Goal: Download file/media

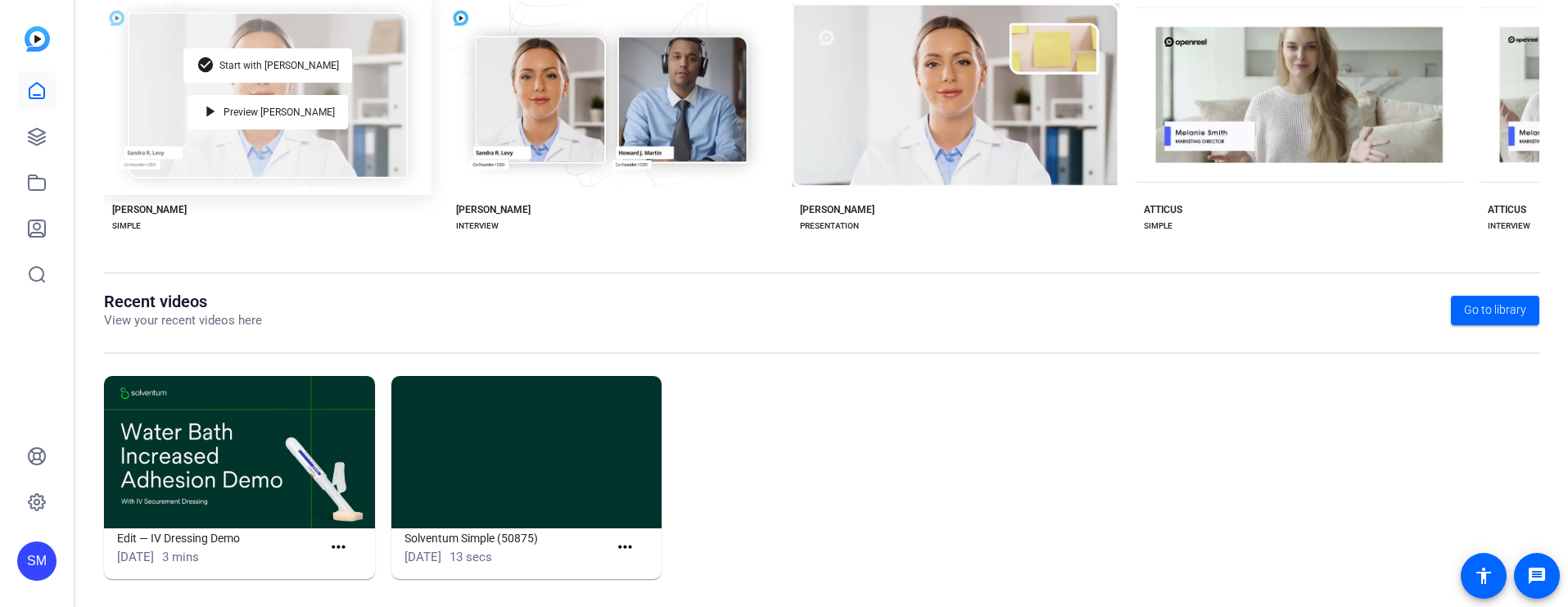
scroll to position [362, 0]
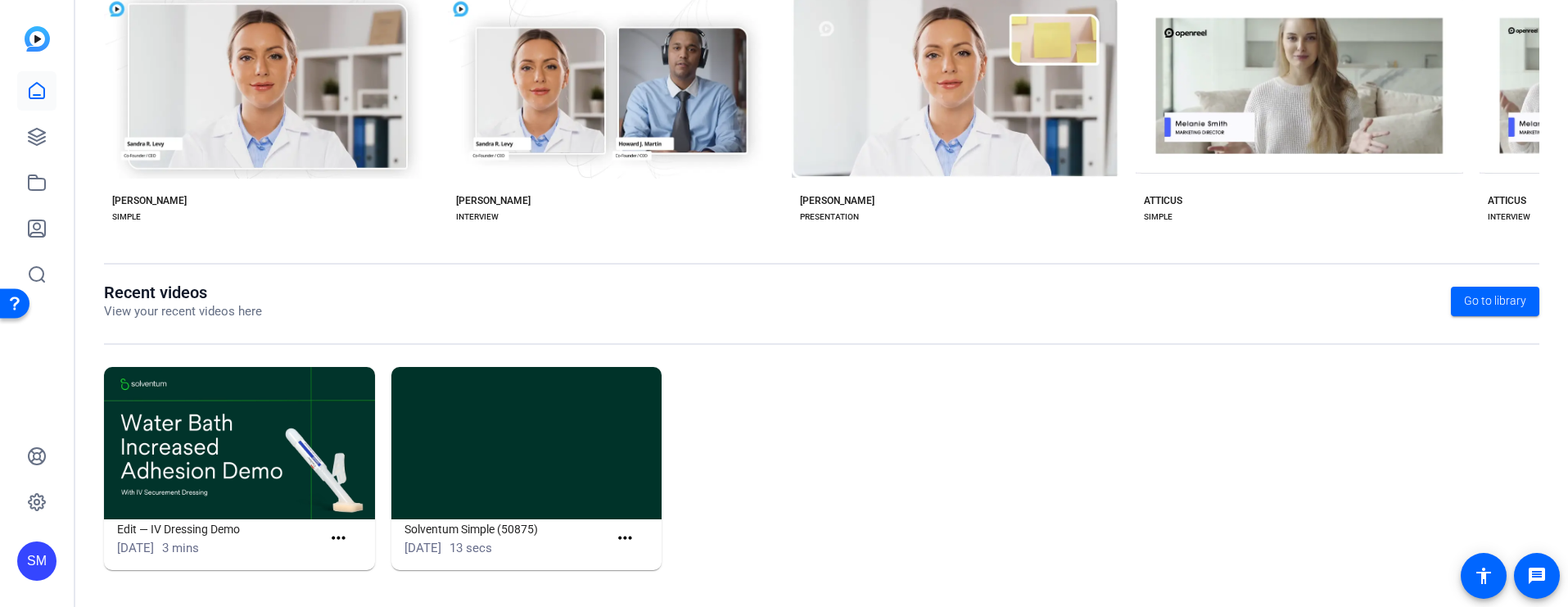
click at [222, 504] on img at bounding box center [240, 443] width 271 height 152
click at [334, 534] on mat-icon "more_horiz" at bounding box center [338, 538] width 20 height 20
click at [353, 562] on span "View" at bounding box center [374, 562] width 66 height 19
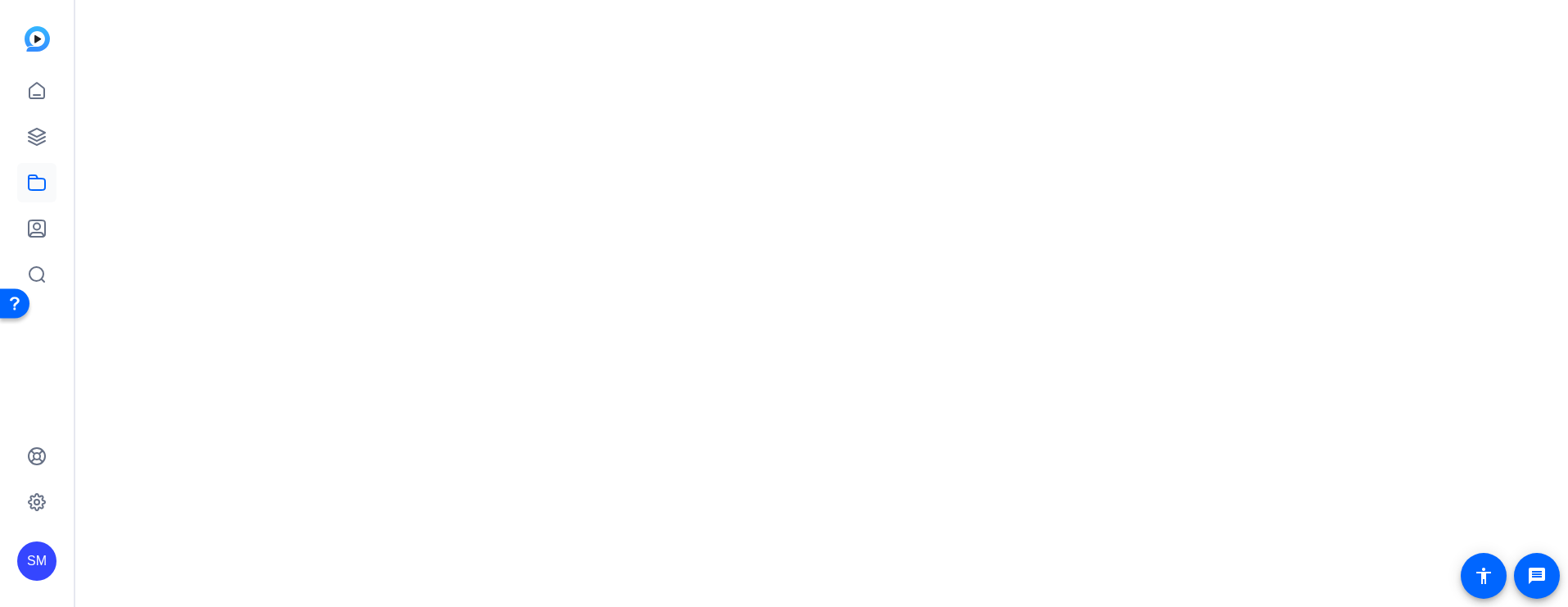
scroll to position [0, 0]
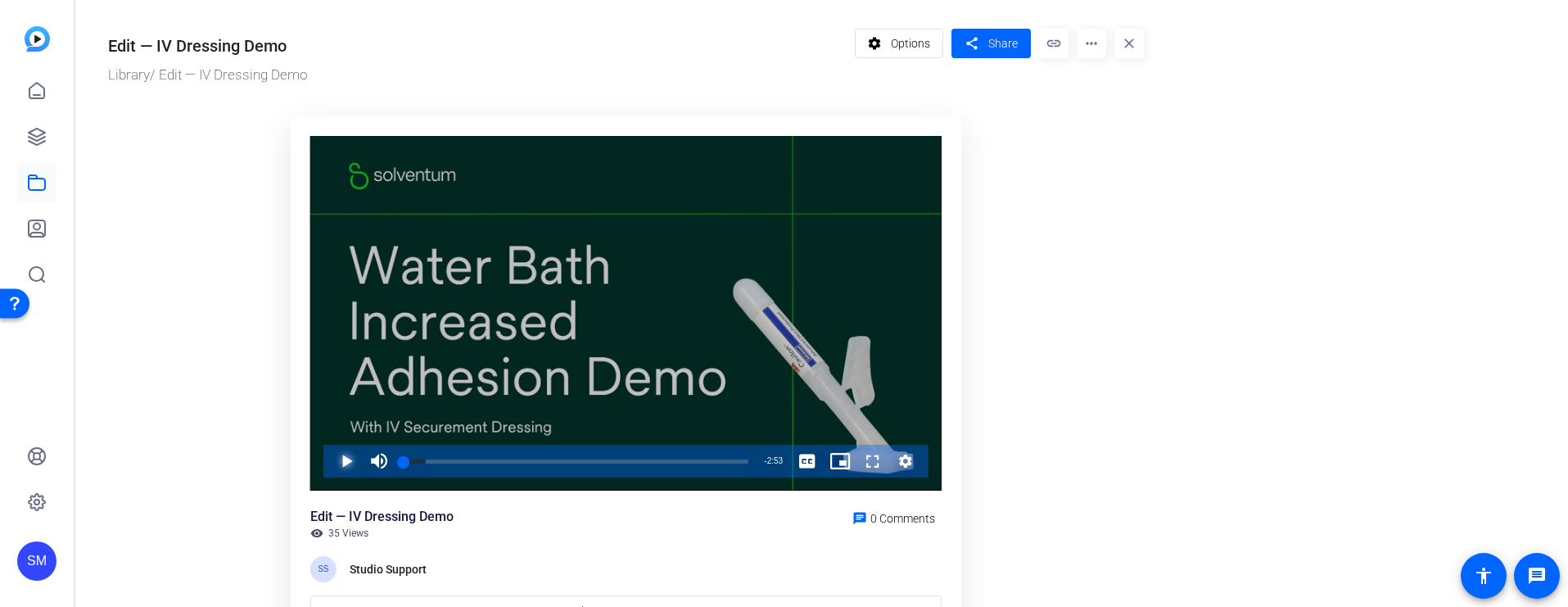
click at [330, 460] on span "Video Player" at bounding box center [330, 461] width 0 height 33
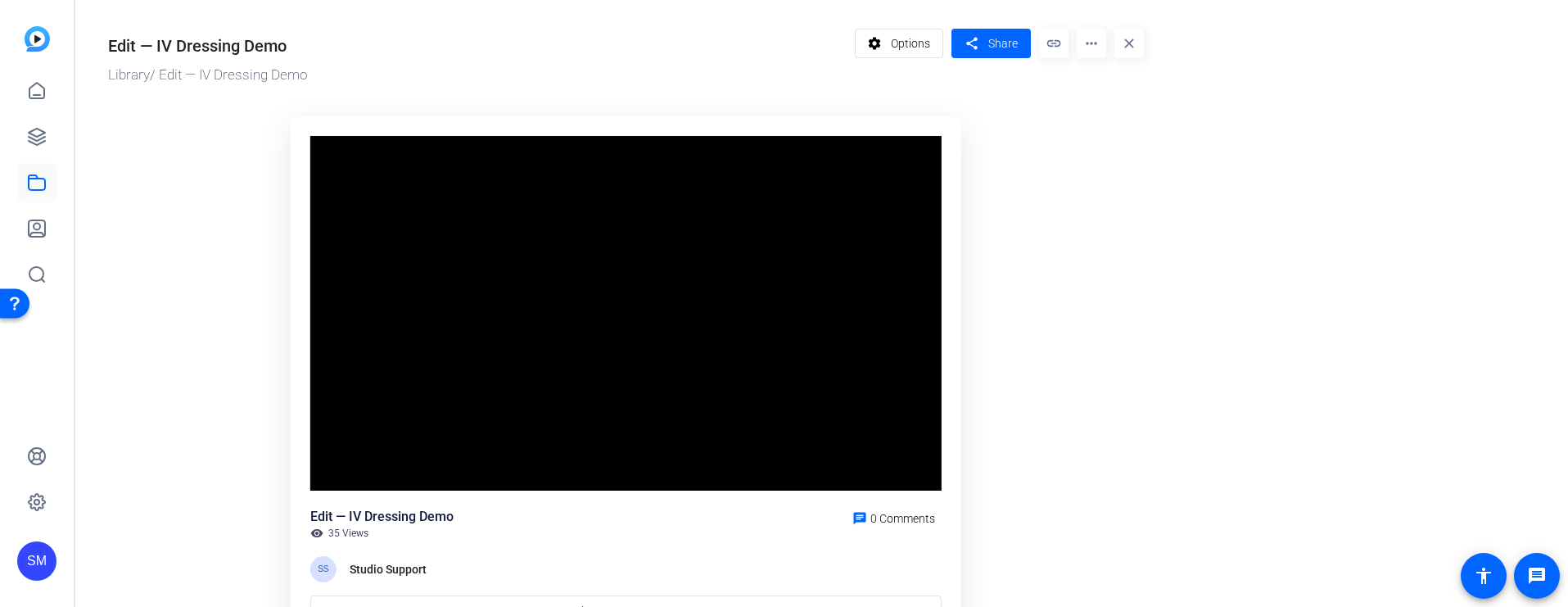
click at [1090, 43] on mat-icon "more_horiz" at bounding box center [1091, 43] width 29 height 29
click at [1101, 153] on span "Extract MP4" at bounding box center [1122, 154] width 66 height 19
click at [1089, 43] on mat-icon "more_horiz" at bounding box center [1091, 43] width 29 height 29
click at [1099, 134] on span "Extract Audio" at bounding box center [1140, 134] width 101 height 19
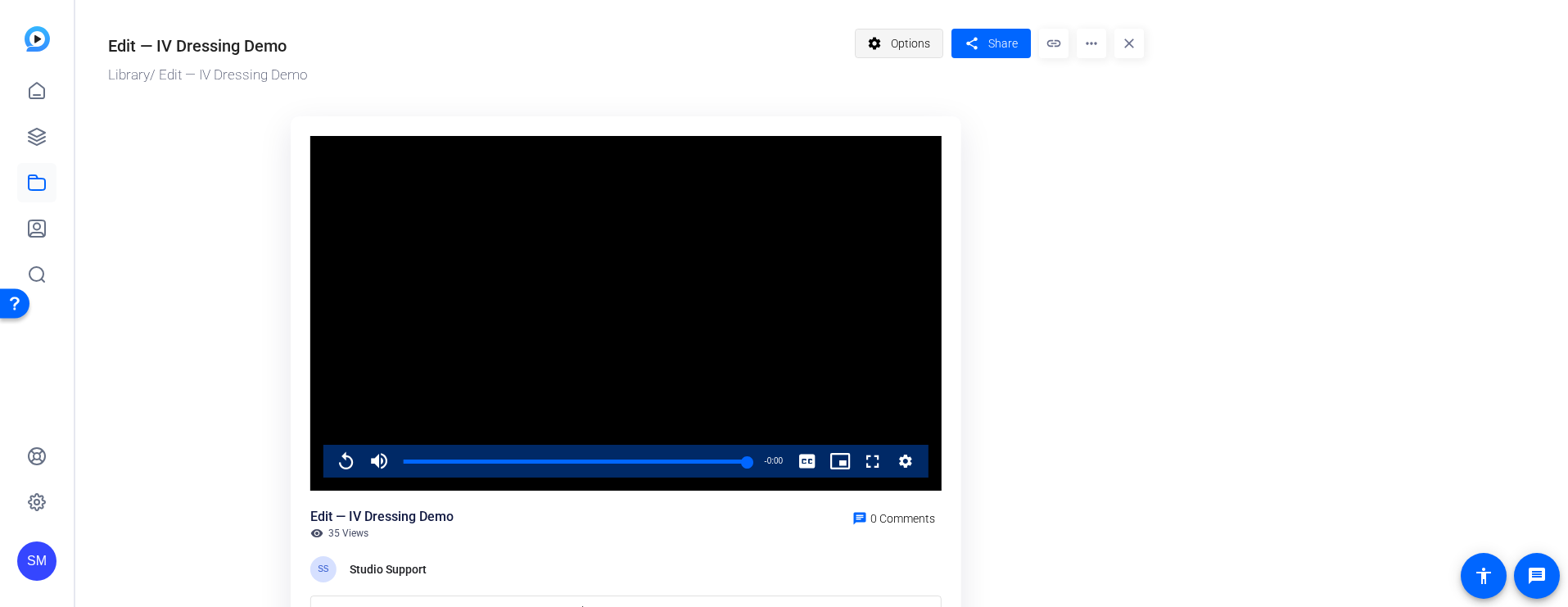
click at [934, 38] on span at bounding box center [899, 43] width 88 height 39
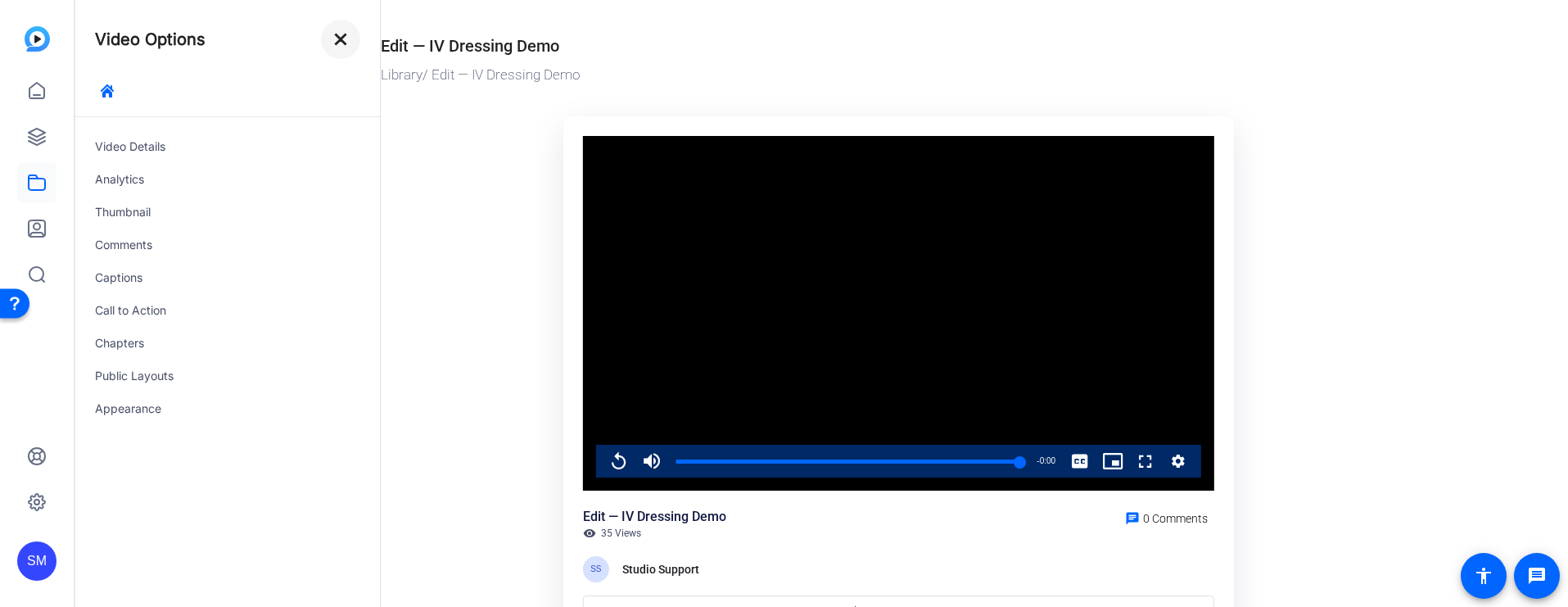
click at [338, 41] on mat-icon "close" at bounding box center [340, 38] width 19 height 19
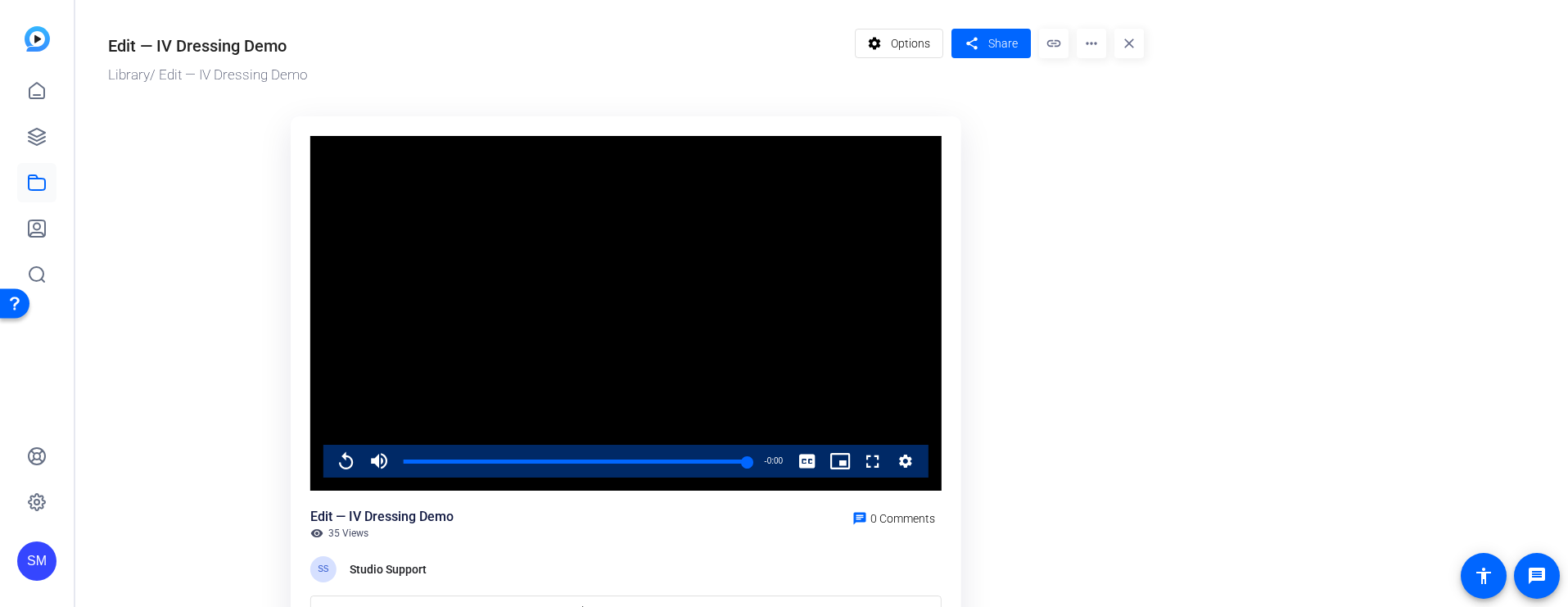
click at [1091, 48] on mat-icon "more_horiz" at bounding box center [1091, 43] width 29 height 29
click at [1125, 136] on span "Download Audio" at bounding box center [1128, 134] width 78 height 19
click at [1090, 44] on mat-icon "more_horiz" at bounding box center [1091, 43] width 29 height 29
click at [1115, 152] on span "Download MP4" at bounding box center [1128, 154] width 78 height 19
